Goal: Check status: Check status

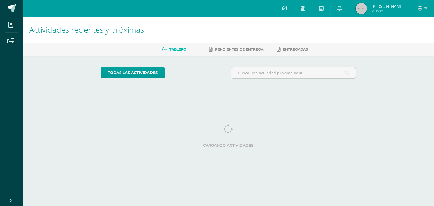
click at [390, 16] on link "Mario Antonio Mi Perfil" at bounding box center [380, 8] width 62 height 17
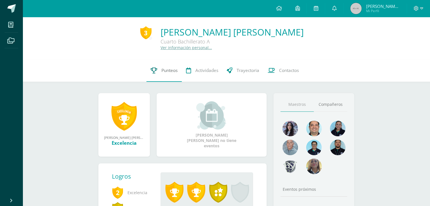
click at [175, 76] on link "Punteos" at bounding box center [163, 70] width 35 height 23
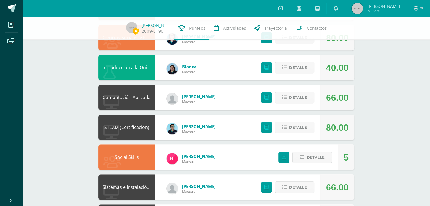
scroll to position [458, 0]
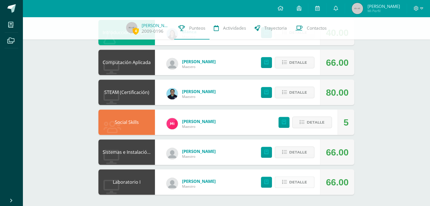
click at [296, 177] on button "Detalle" at bounding box center [295, 183] width 40 height 12
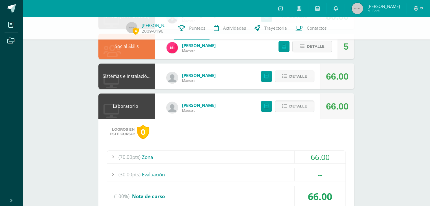
scroll to position [567, 0]
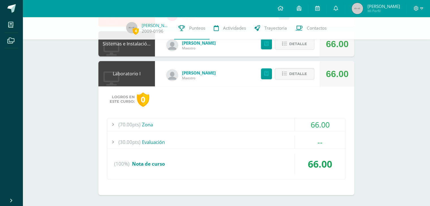
click at [154, 125] on div "(70.00pts) Zona" at bounding box center [226, 124] width 238 height 13
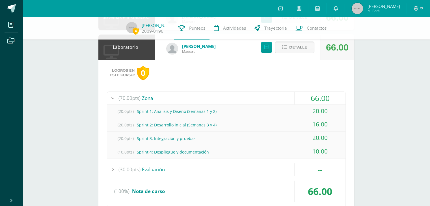
scroll to position [620, 0]
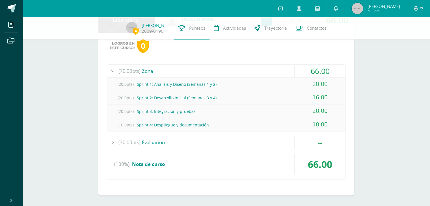
click at [130, 73] on span "(70.00pts)" at bounding box center [129, 71] width 22 height 13
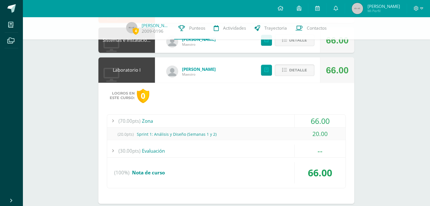
scroll to position [567, 0]
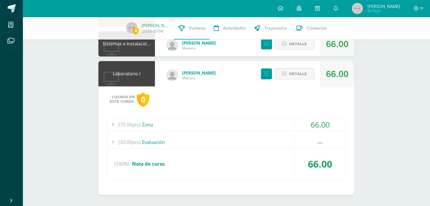
click at [290, 81] on div "Detalle" at bounding box center [286, 73] width 68 height 25
click at [295, 77] on span "Detalle" at bounding box center [298, 74] width 18 height 10
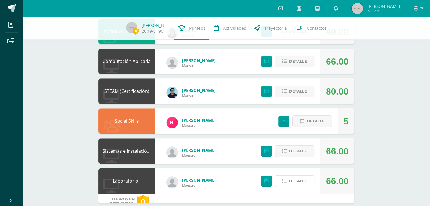
scroll to position [458, 0]
